Goal: Task Accomplishment & Management: Manage account settings

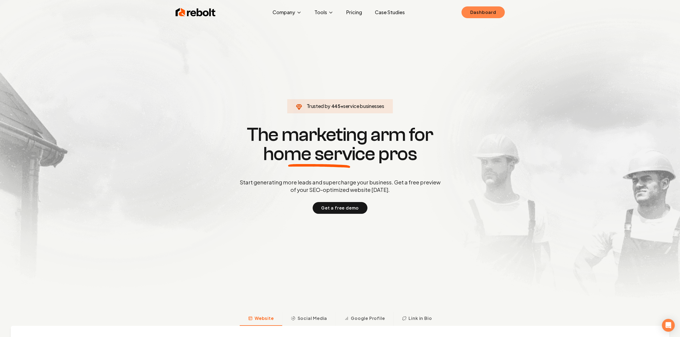
click at [481, 12] on link "Dashboard" at bounding box center [482, 12] width 43 height 12
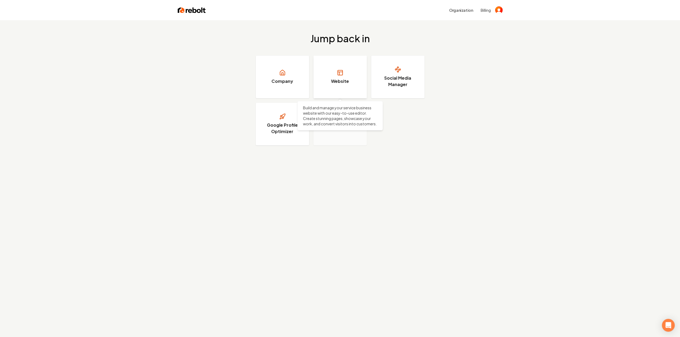
click at [345, 84] on h3 "Website" at bounding box center [340, 81] width 18 height 6
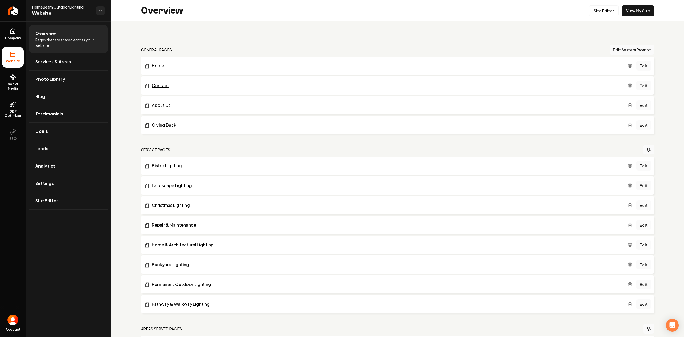
click at [160, 88] on link "Contact" at bounding box center [386, 85] width 484 height 6
click at [637, 84] on link "Edit" at bounding box center [643, 86] width 14 height 10
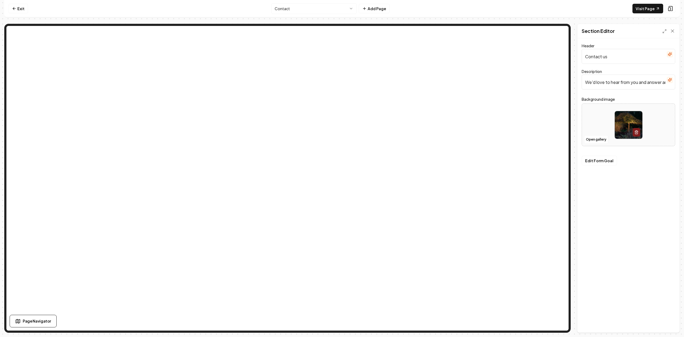
click at [650, 83] on input "We'd love to hear from you and answer any questions you may have." at bounding box center [629, 82] width 94 height 15
click at [600, 158] on button "Edit Form Goal" at bounding box center [599, 161] width 35 height 10
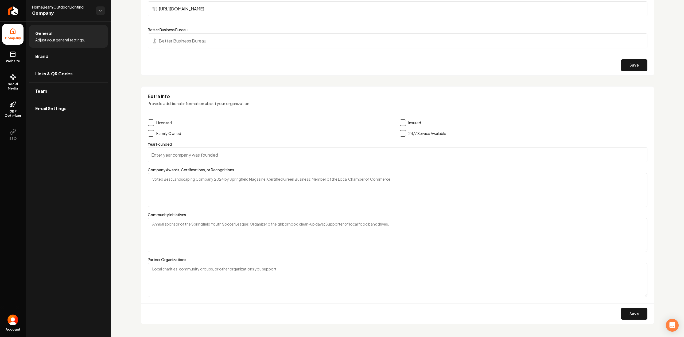
scroll to position [739, 0]
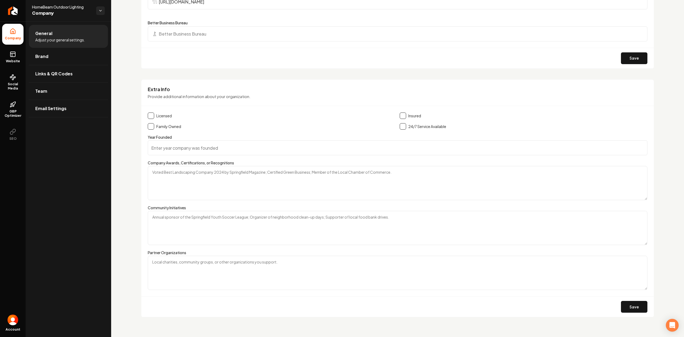
click at [404, 117] on div "Insured" at bounding box center [524, 115] width 248 height 6
click at [403, 116] on button "Main content area" at bounding box center [403, 115] width 6 height 6
click at [150, 127] on button "Main content area" at bounding box center [151, 126] width 6 height 6
click at [154, 115] on div "Licensed" at bounding box center [272, 115] width 248 height 6
click at [153, 113] on button "Main content area" at bounding box center [151, 115] width 6 height 6
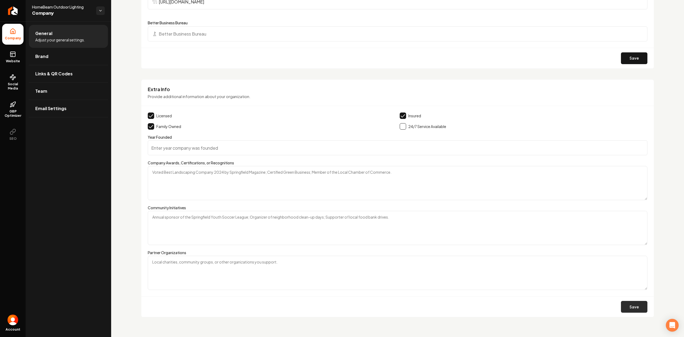
click at [632, 303] on button "Save" at bounding box center [634, 307] width 26 height 12
